Goal: Task Accomplishment & Management: Manage account settings

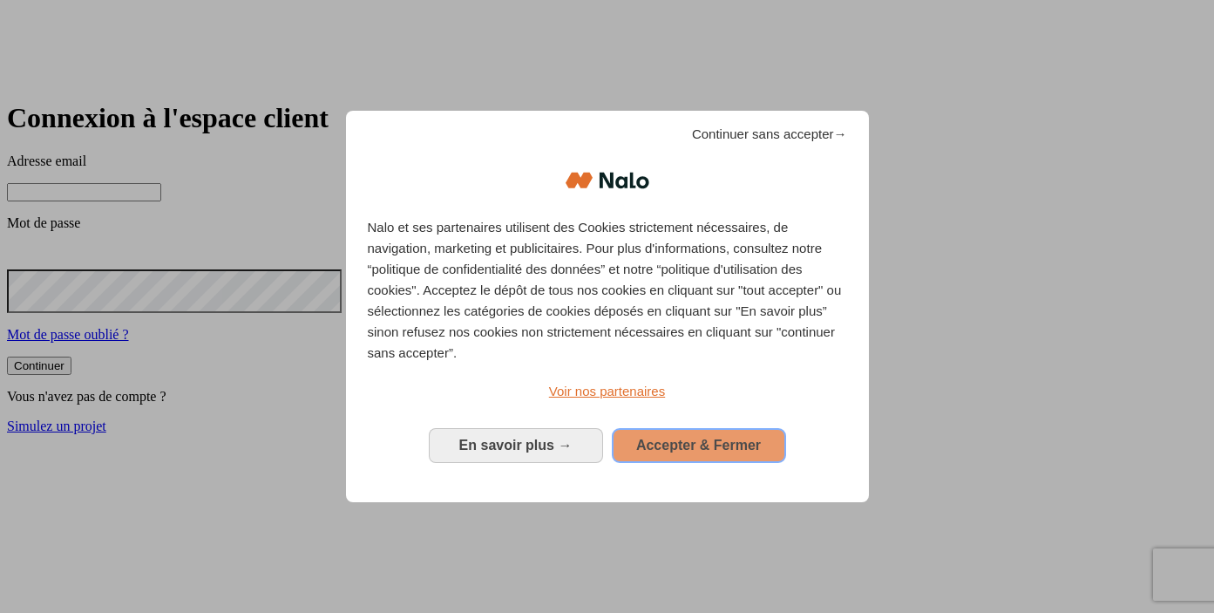
click at [712, 440] on span "Accepter & Fermer" at bounding box center [698, 445] width 125 height 15
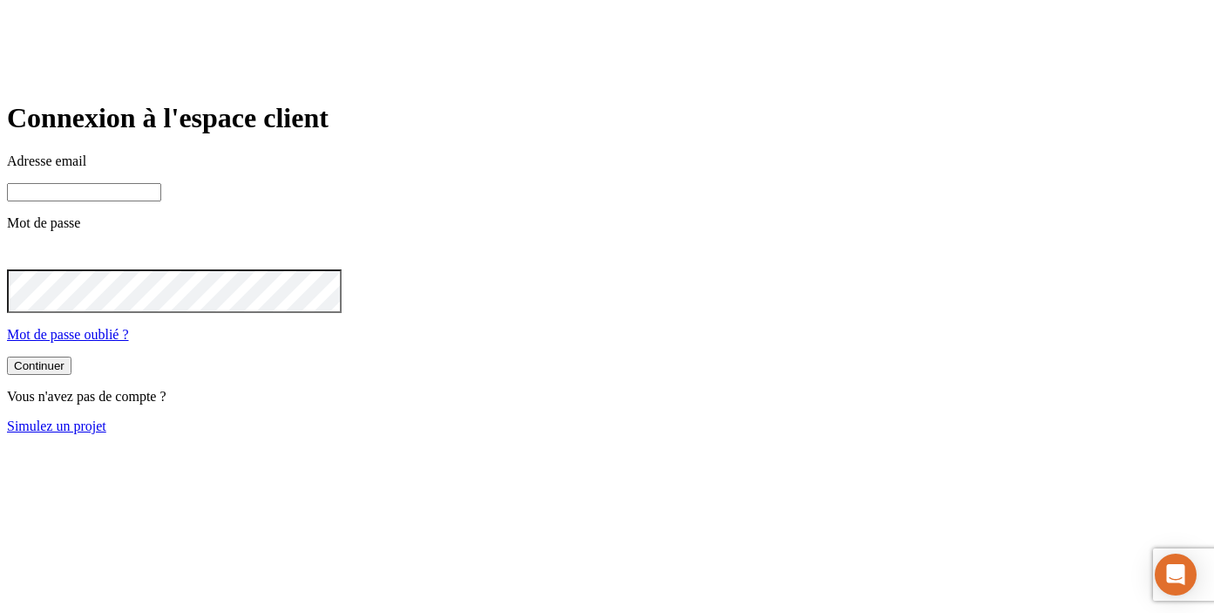
click at [161, 201] on input at bounding box center [84, 192] width 154 height 18
paste input "[URL][DOMAIN_NAME]"
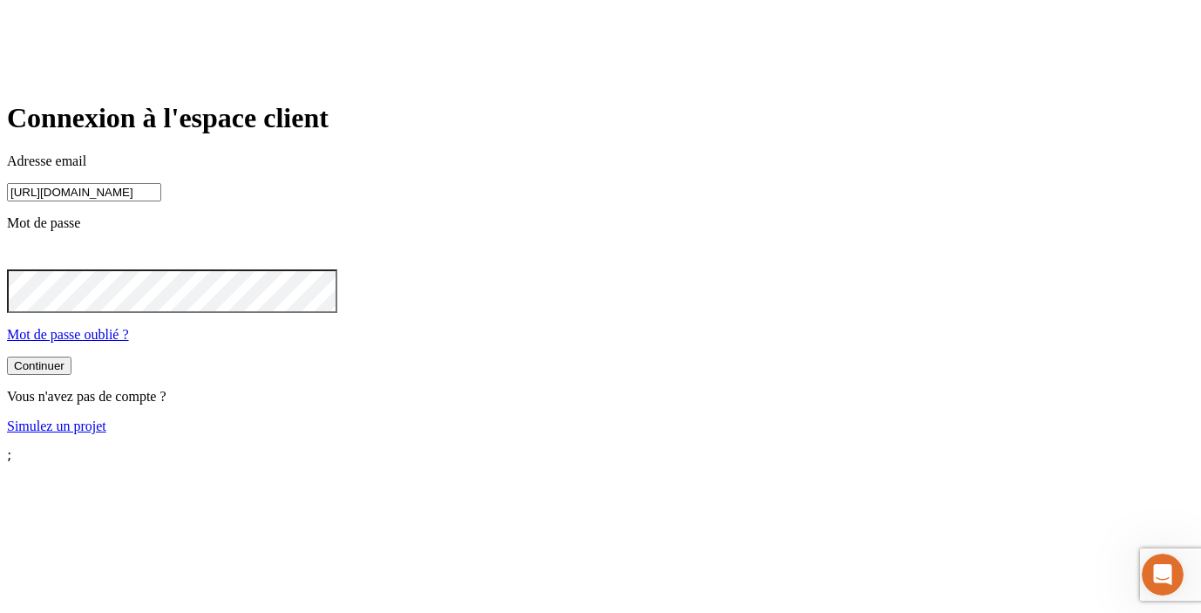
click at [161, 201] on input "https://v2.nalo.lu/login" at bounding box center [84, 192] width 154 height 18
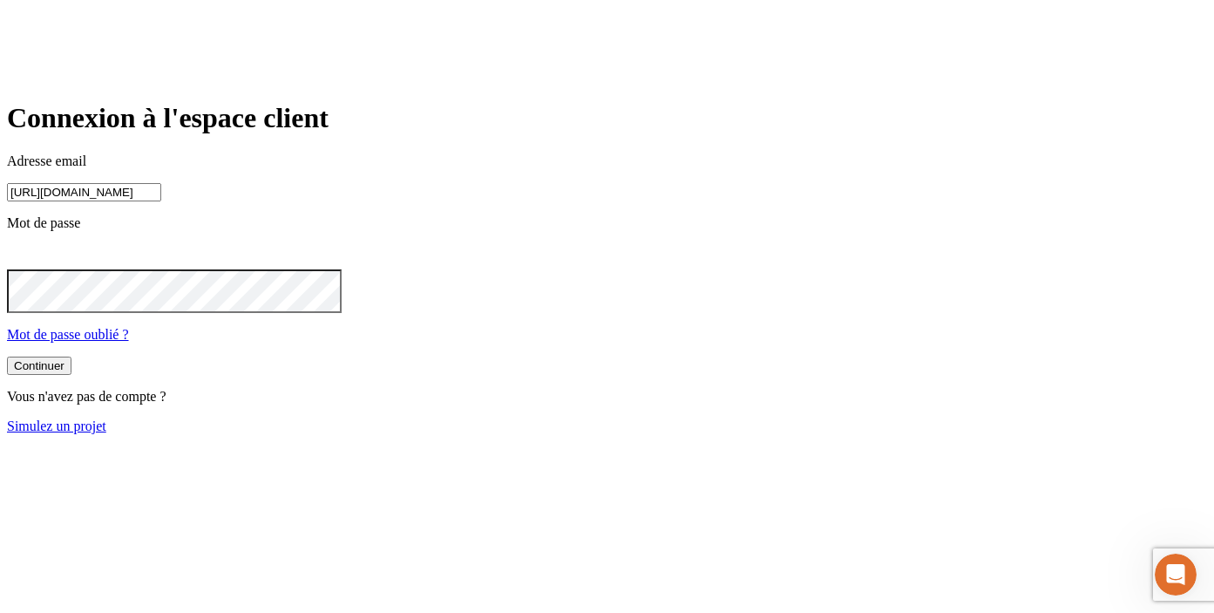
drag, startPoint x: 599, startPoint y: 251, endPoint x: 436, endPoint y: 229, distance: 164.5
click at [436, 229] on div "Connexion à l'espace client Adresse email https://v2.nalo.lu/login Mot de passe…" at bounding box center [607, 267] width 1200 height 331
paste input "james.bond+33839@nalo.fr"
click at [161, 201] on input "james.bond+33839@nalo.fr" at bounding box center [84, 192] width 154 height 18
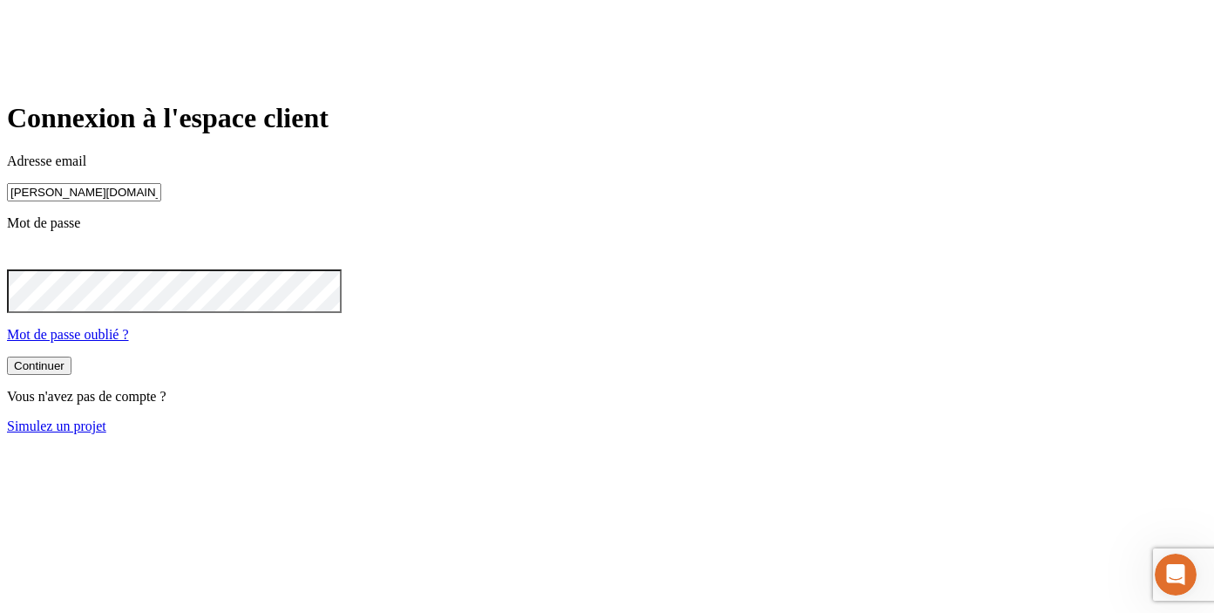
click at [161, 201] on input "james.bond+33839@nalo.fr" at bounding box center [84, 192] width 154 height 18
type input "james.bond+33839@nalo.fr"
click at [7, 358] on button "Continuer" at bounding box center [39, 367] width 65 height 18
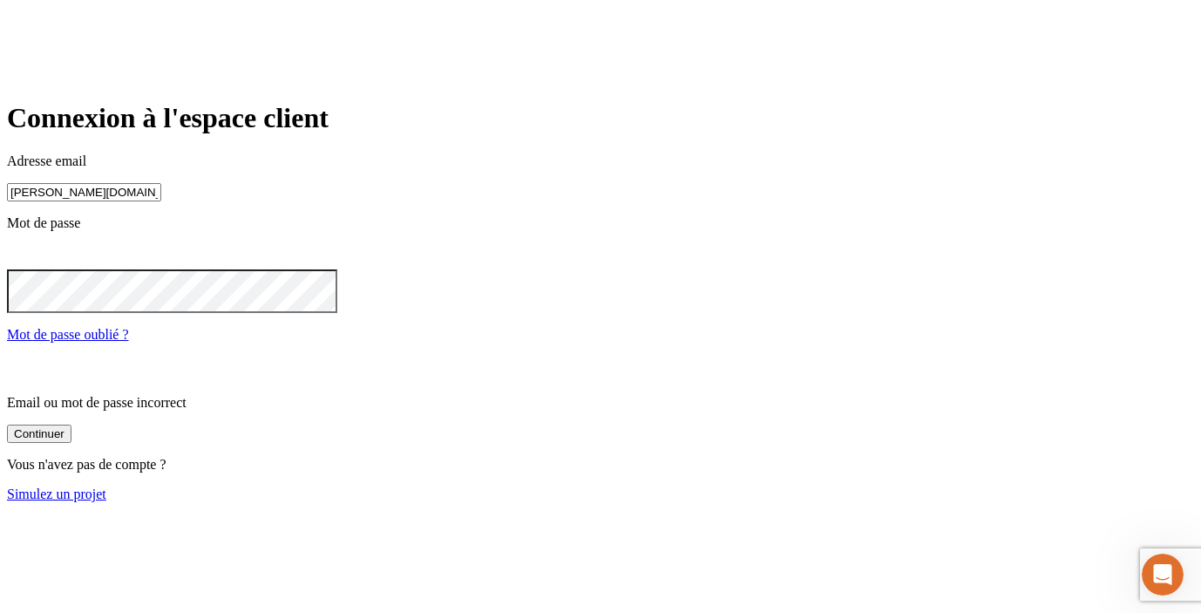
click at [732, 269] on div at bounding box center [600, 257] width 1187 height 24
click at [28, 262] on icon at bounding box center [18, 255] width 20 height 14
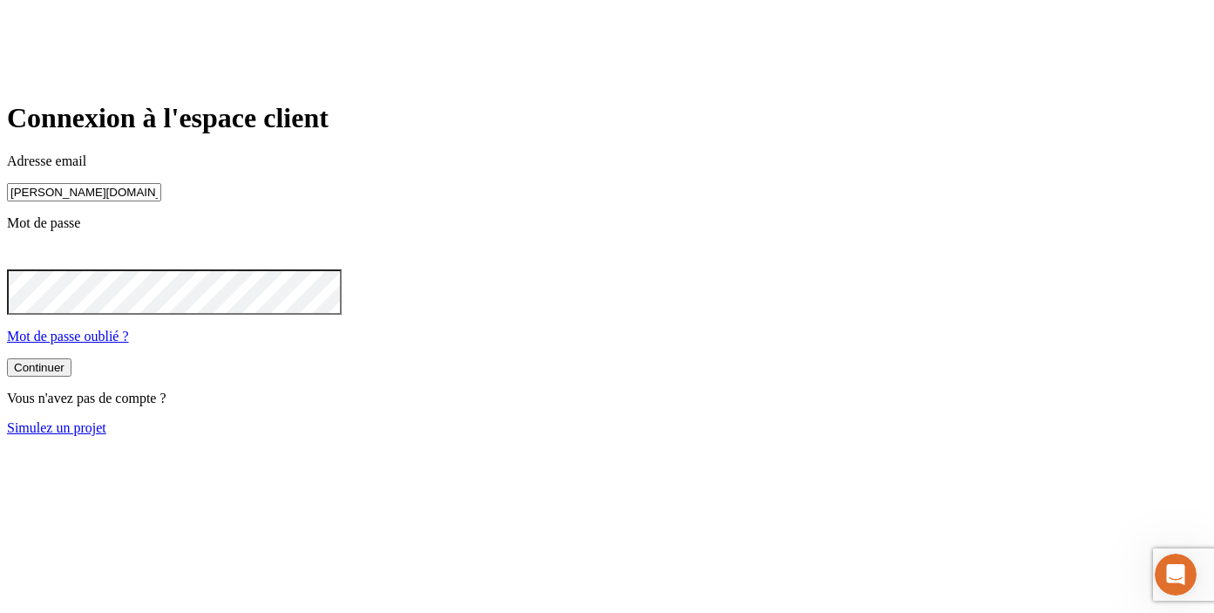
click at [71, 377] on button "Continuer" at bounding box center [39, 367] width 65 height 18
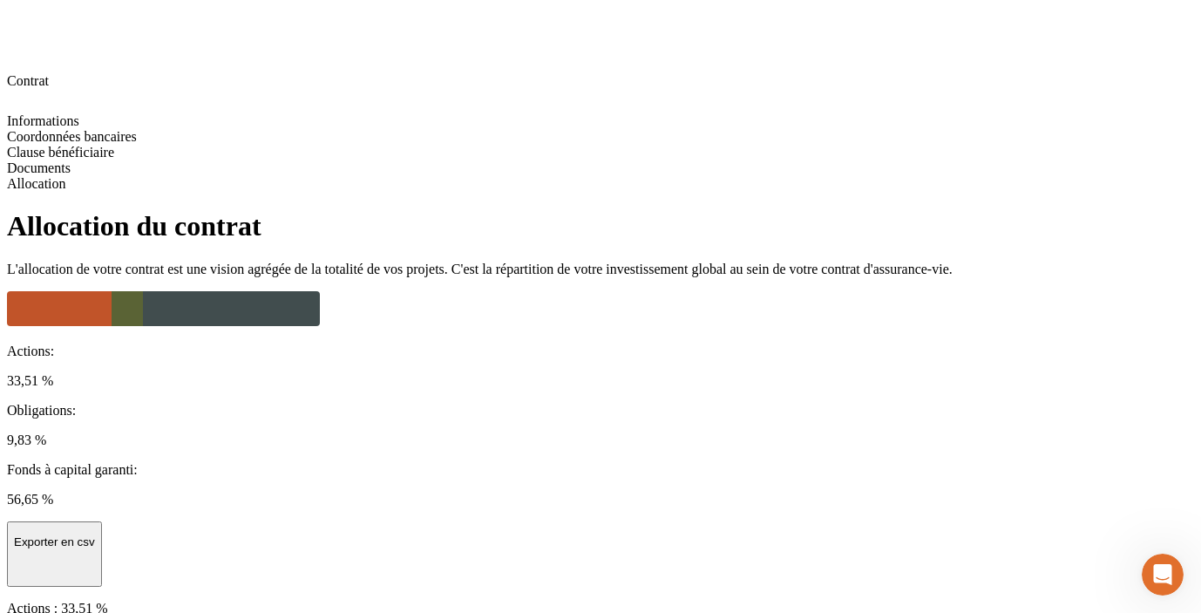
scroll to position [275, 0]
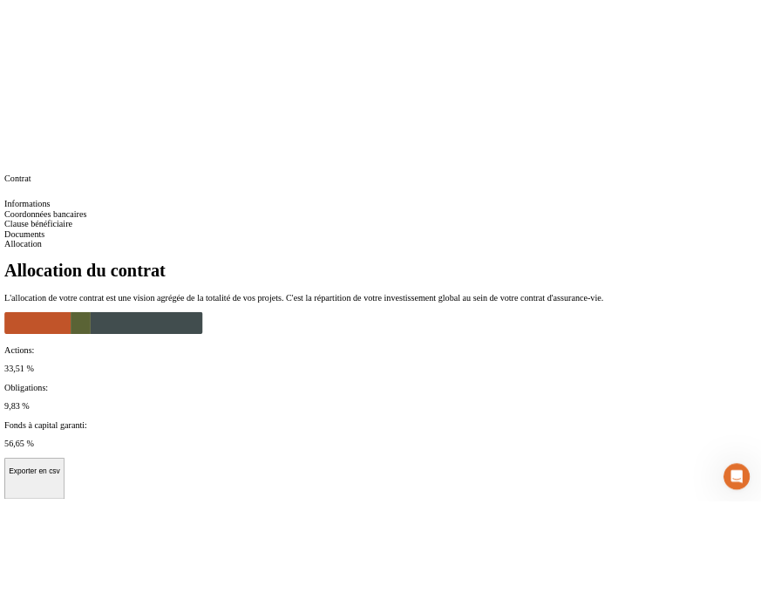
scroll to position [0, 0]
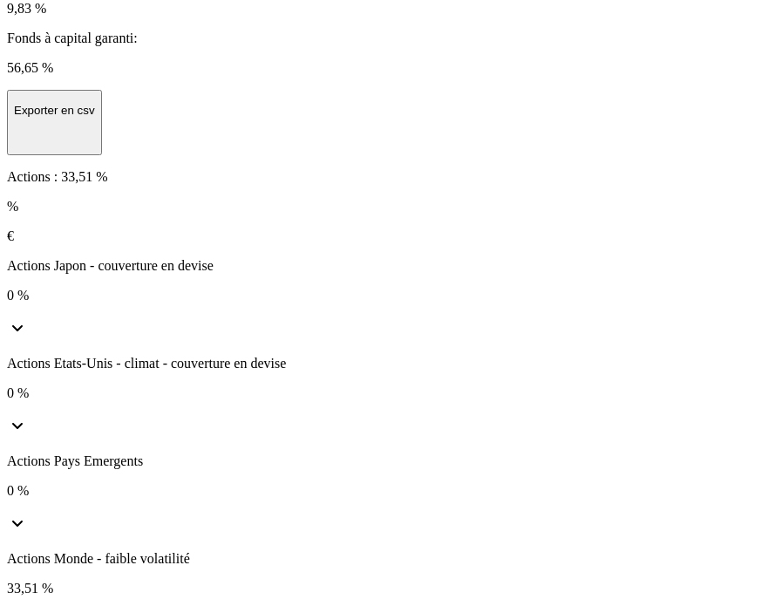
scroll to position [670, 0]
